Goal: Information Seeking & Learning: Understand process/instructions

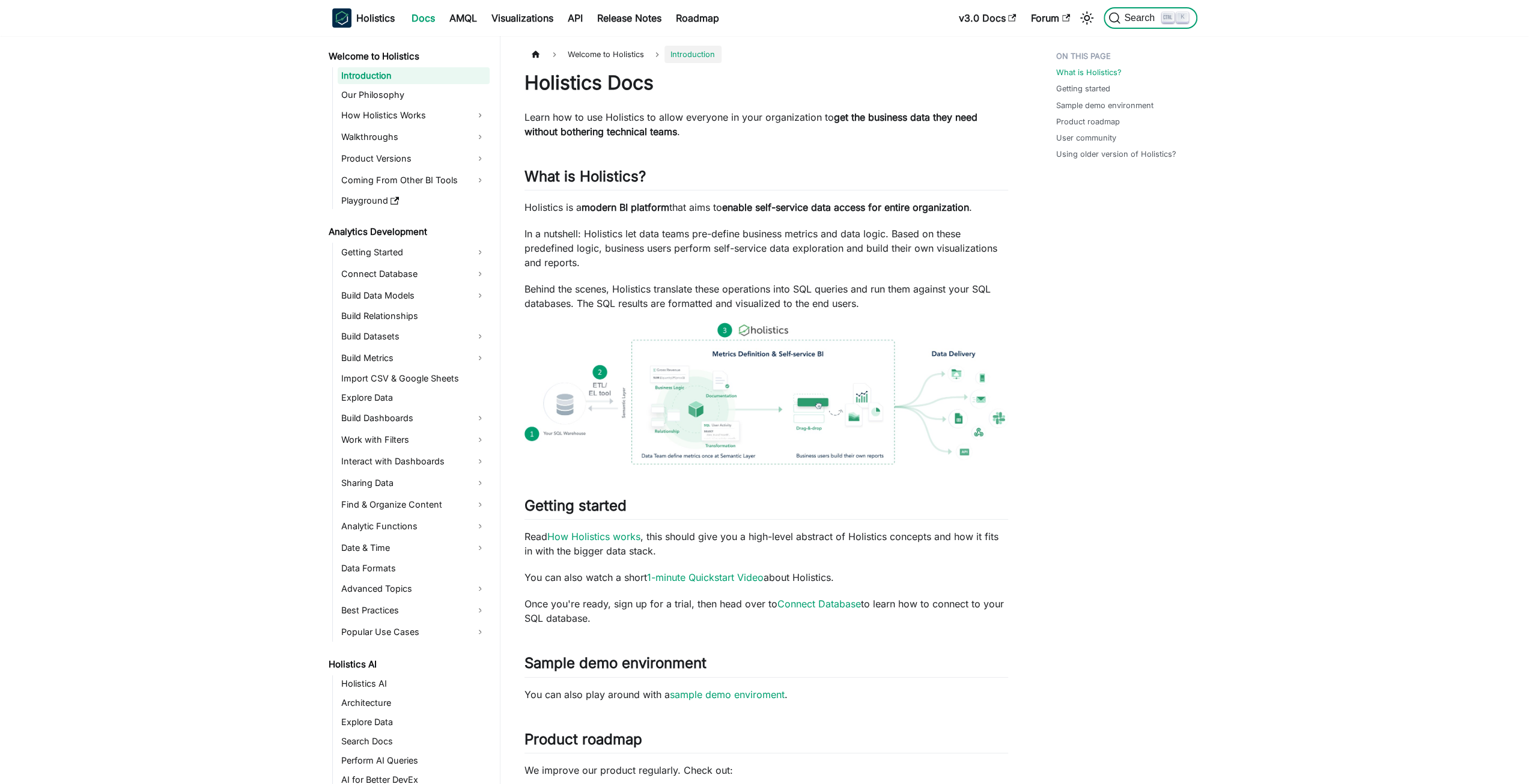
click at [1138, 18] on span "Search" at bounding box center [1140, 18] width 41 height 11
click at [581, 16] on link "API" at bounding box center [575, 18] width 29 height 19
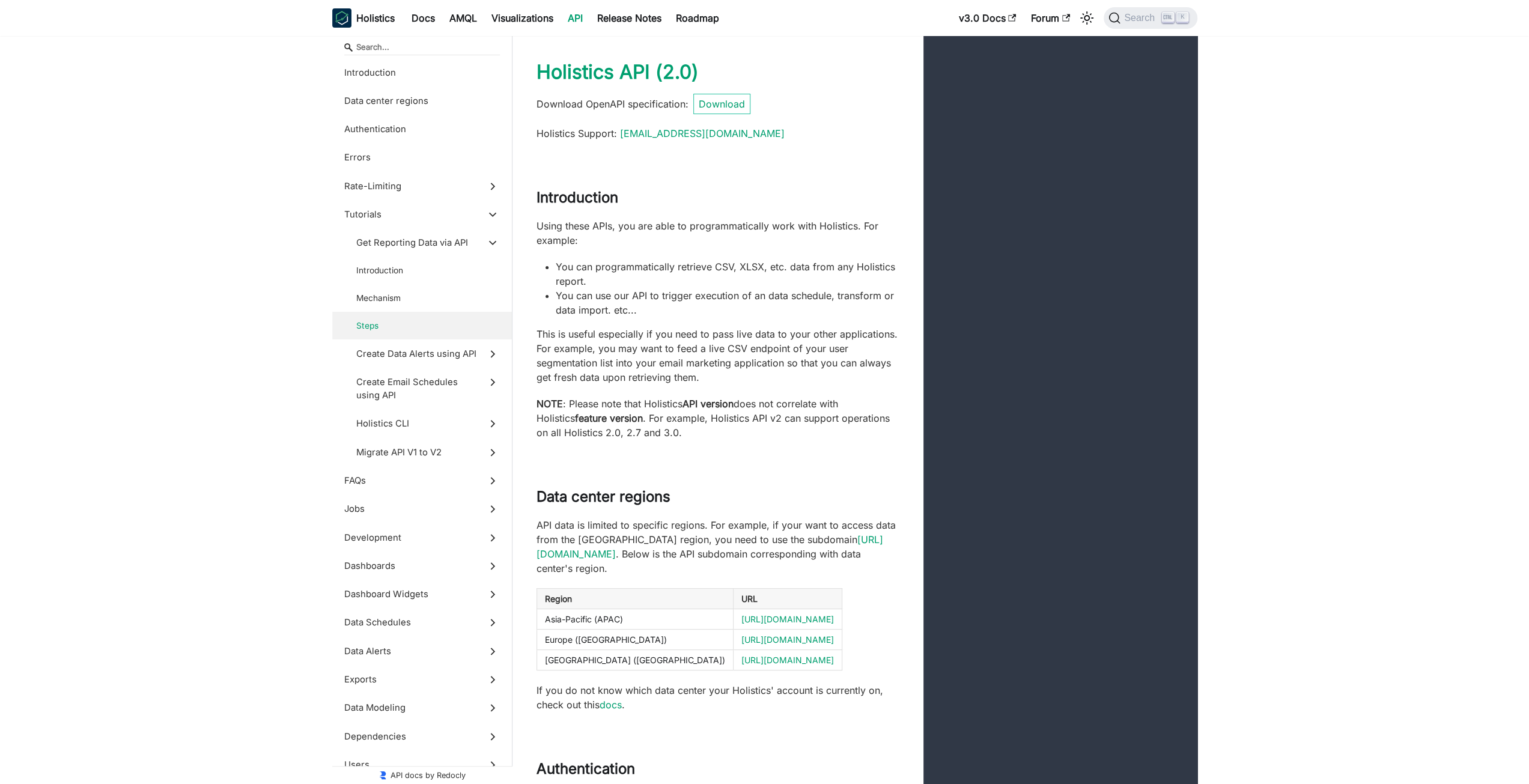
scroll to position [6528, 0]
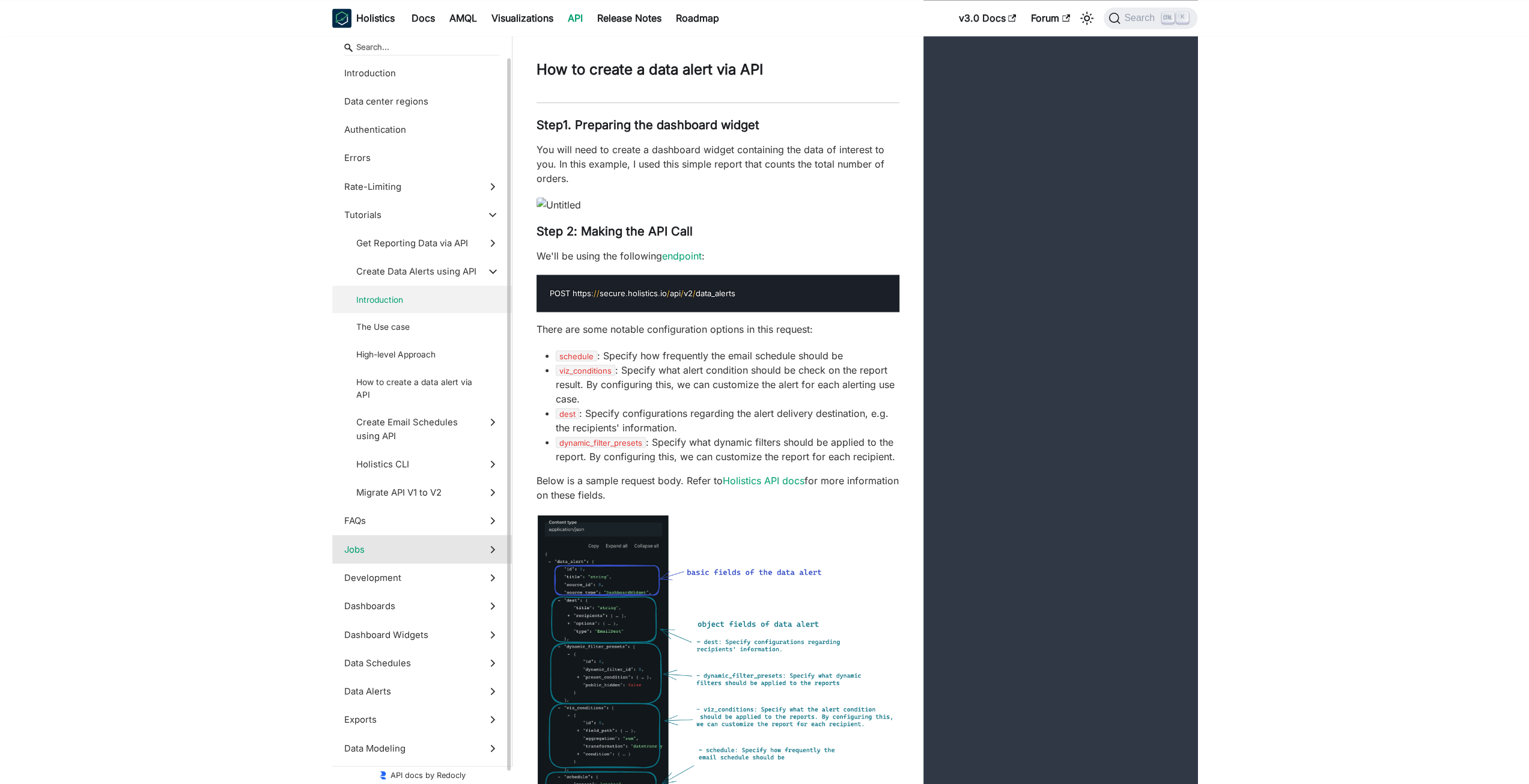
scroll to position [6827, 0]
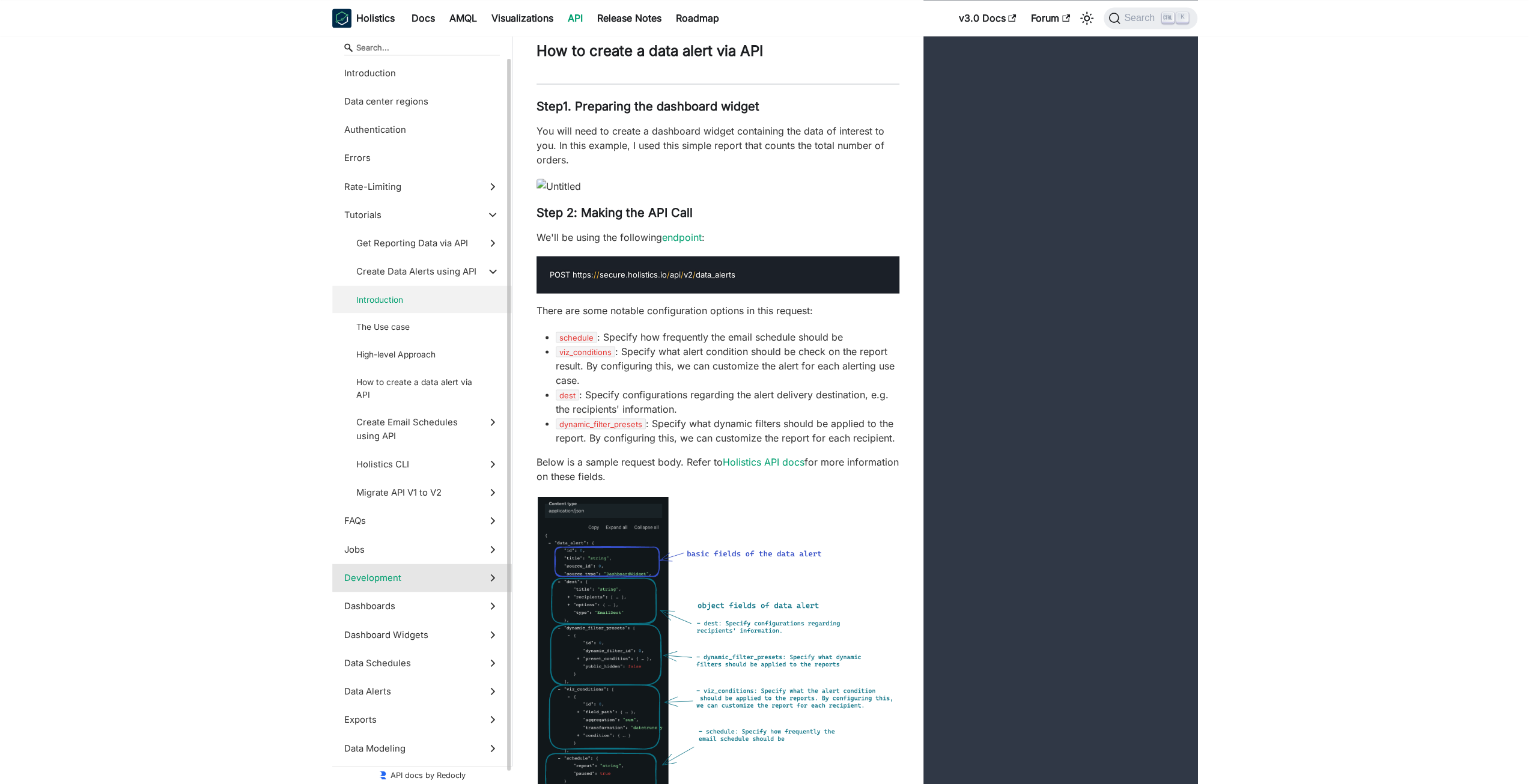
click at [371, 576] on span "Development" at bounding box center [410, 576] width 133 height 13
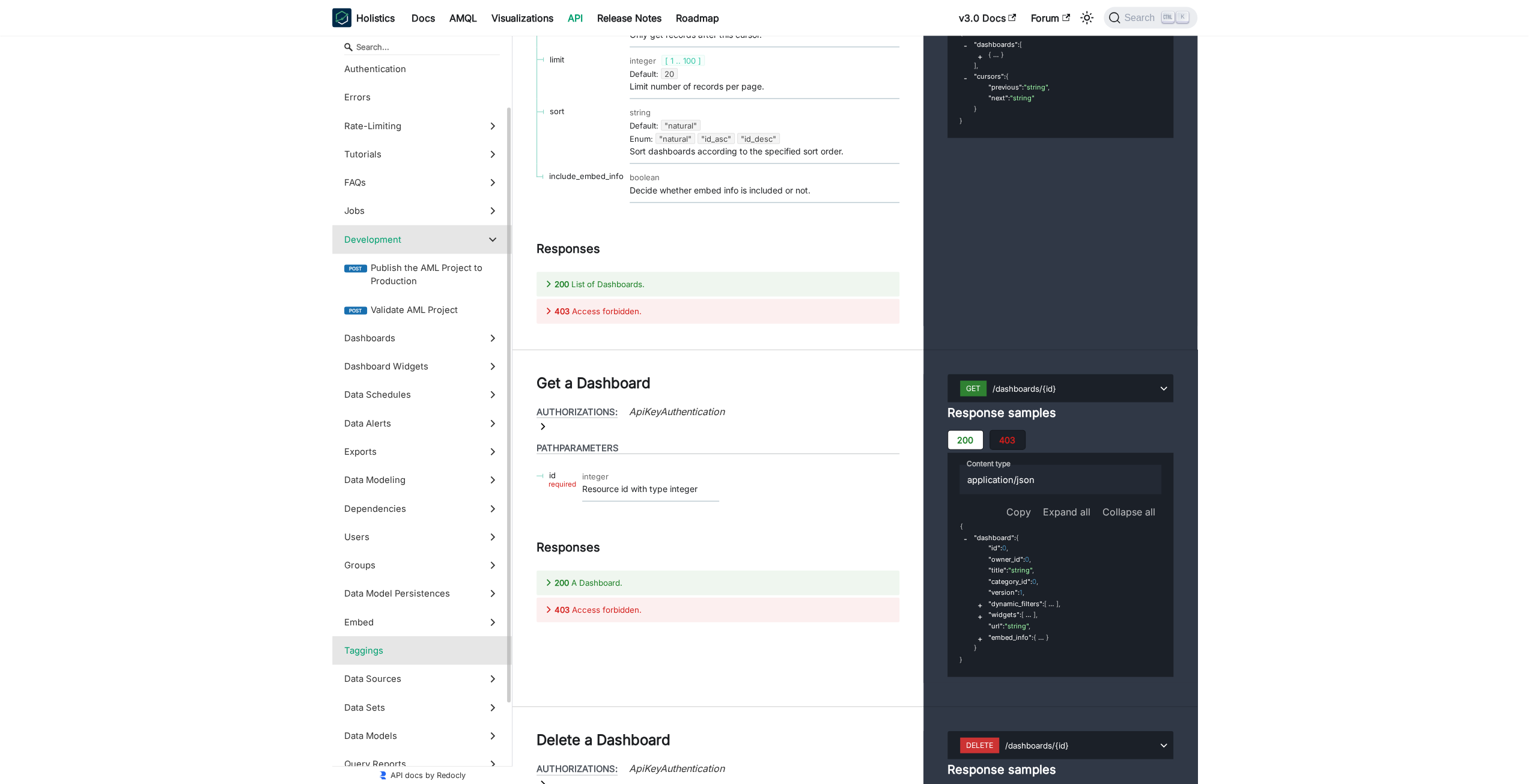
scroll to position [120, 0]
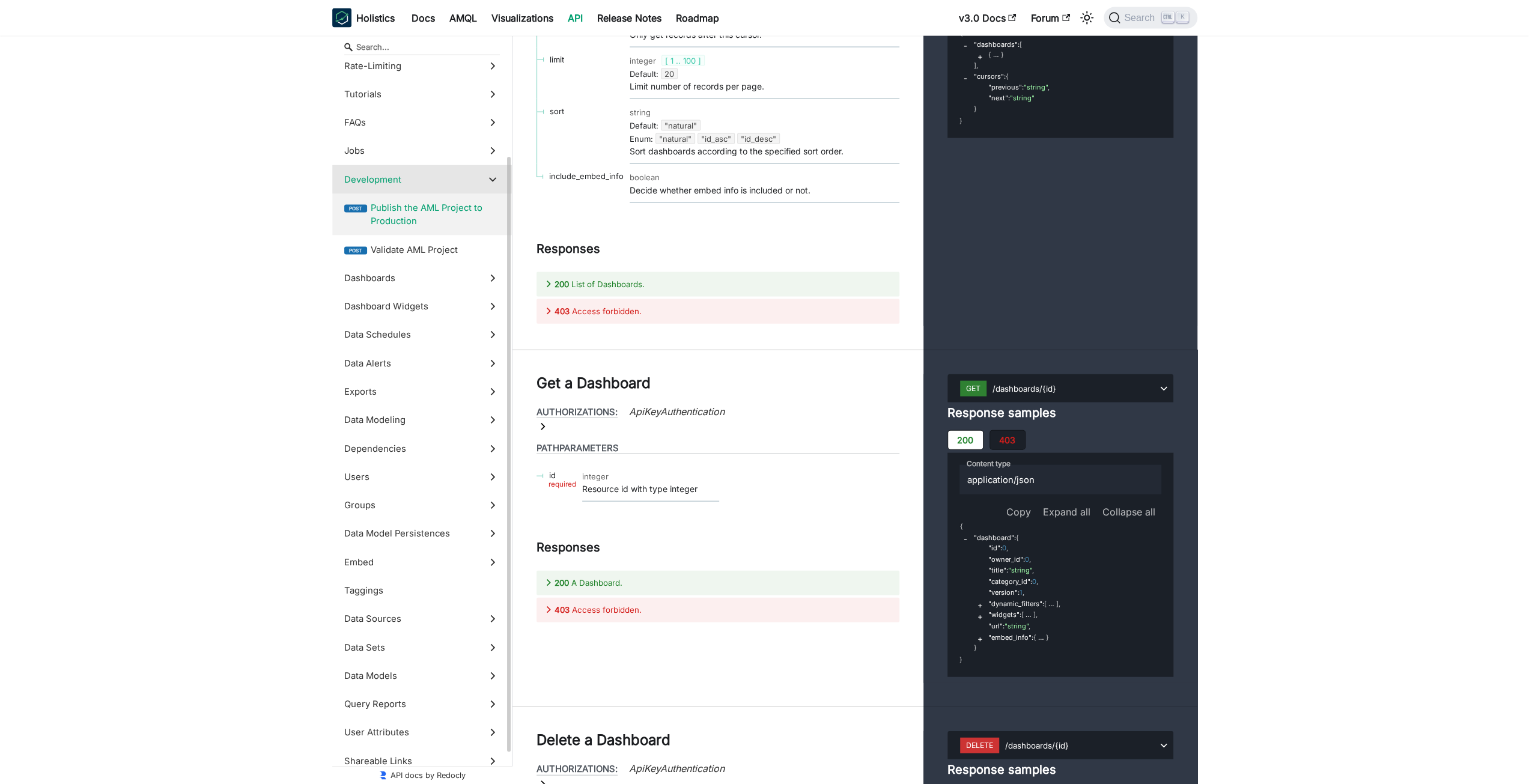
click at [491, 220] on span "Publish the AML Project to Production" at bounding box center [435, 215] width 129 height 27
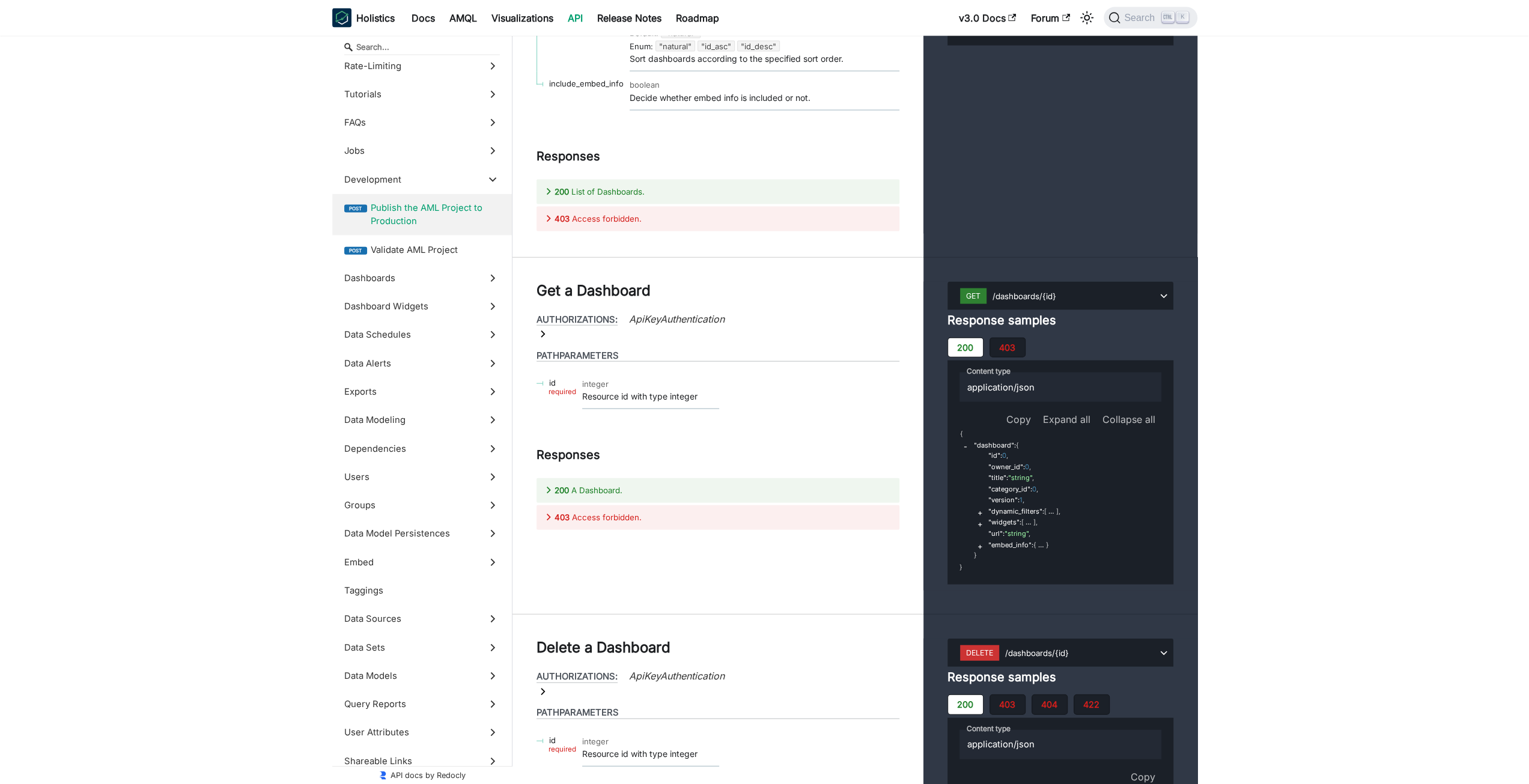
click at [421, 254] on span "Validate AML Project" at bounding box center [435, 250] width 129 height 13
